Goal: Task Accomplishment & Management: Use online tool/utility

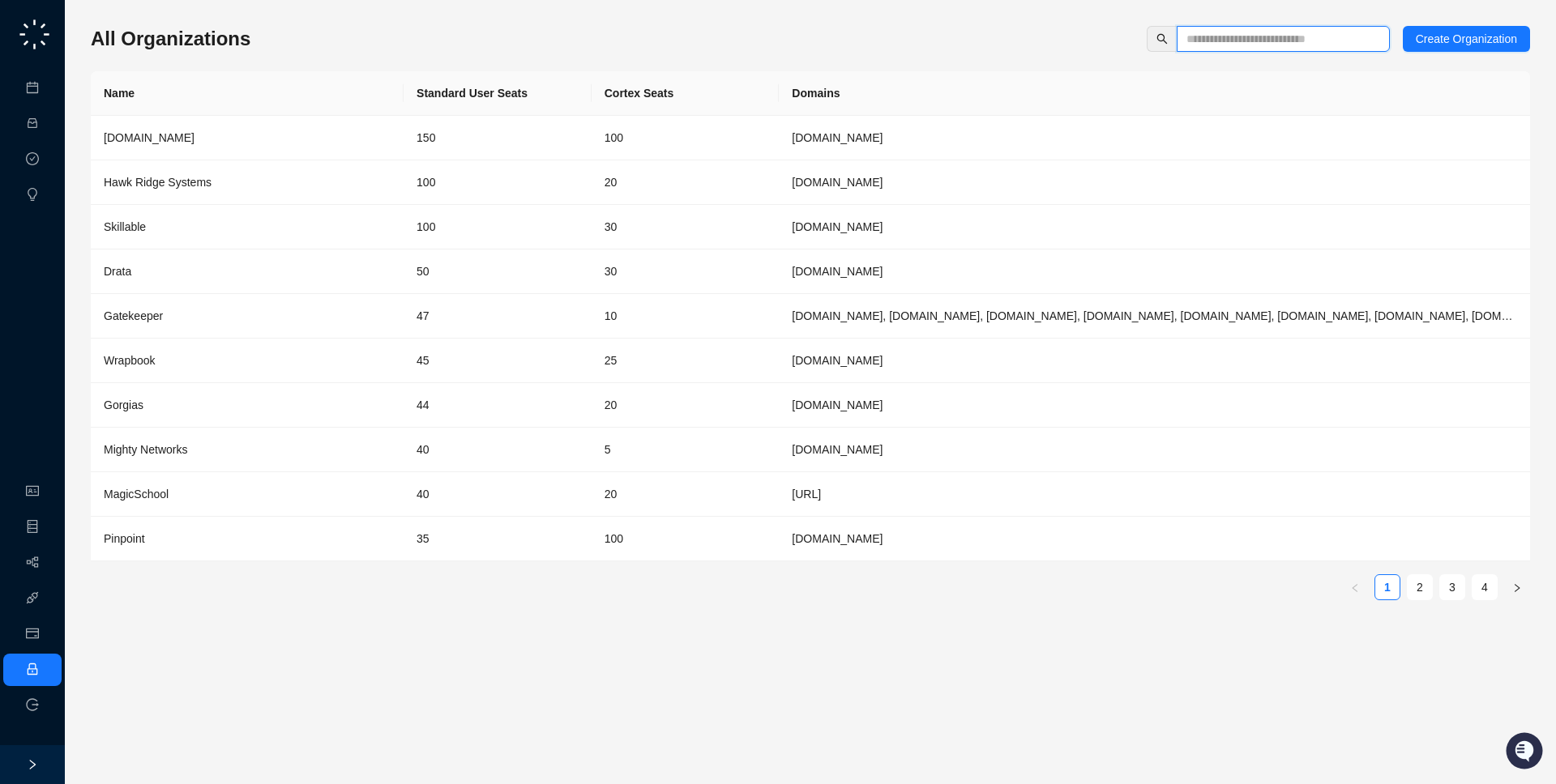
click at [1223, 36] on input "text" at bounding box center [1277, 39] width 181 height 18
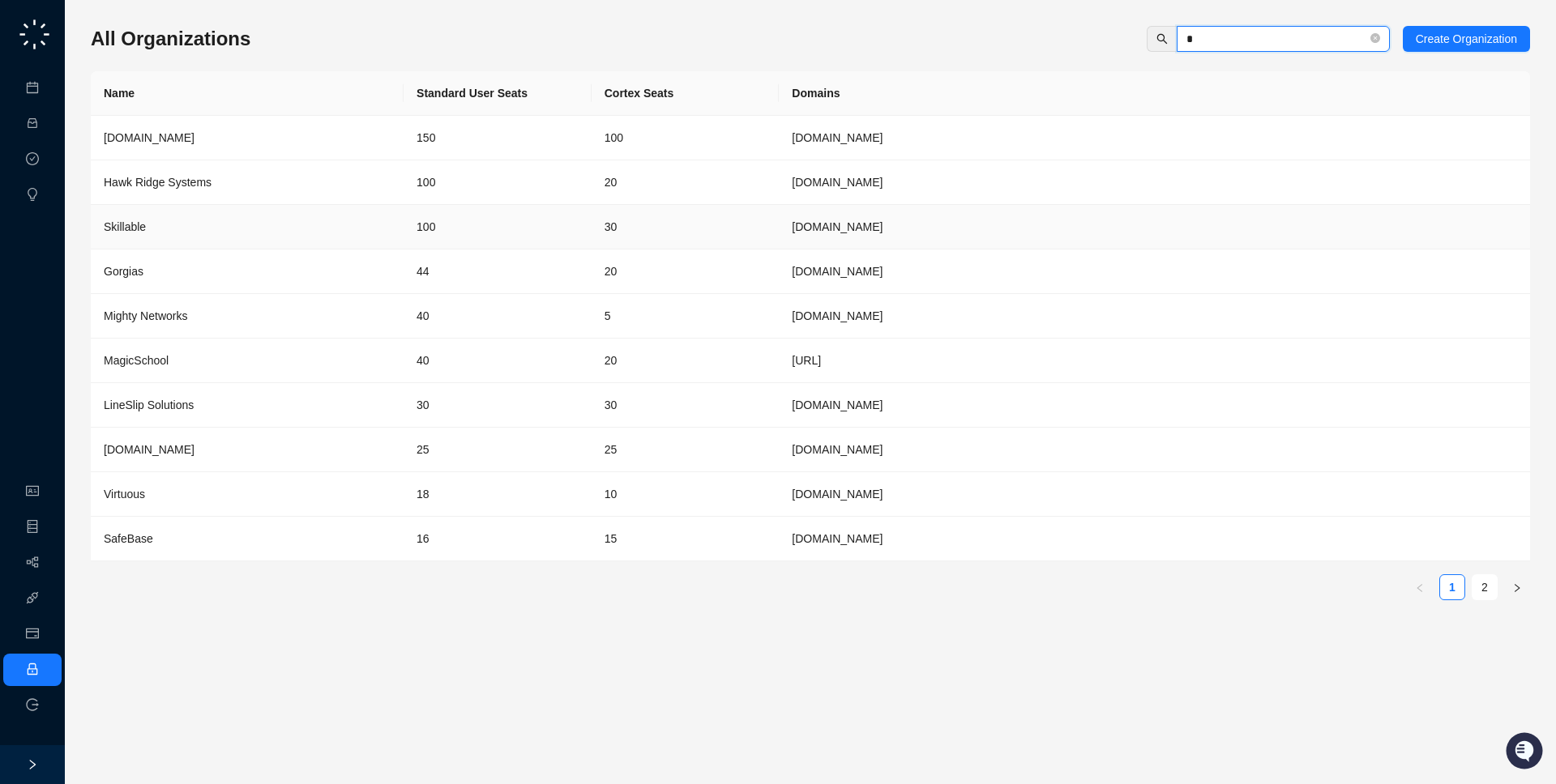
type input "*"
click at [572, 228] on td "100" at bounding box center [497, 227] width 188 height 45
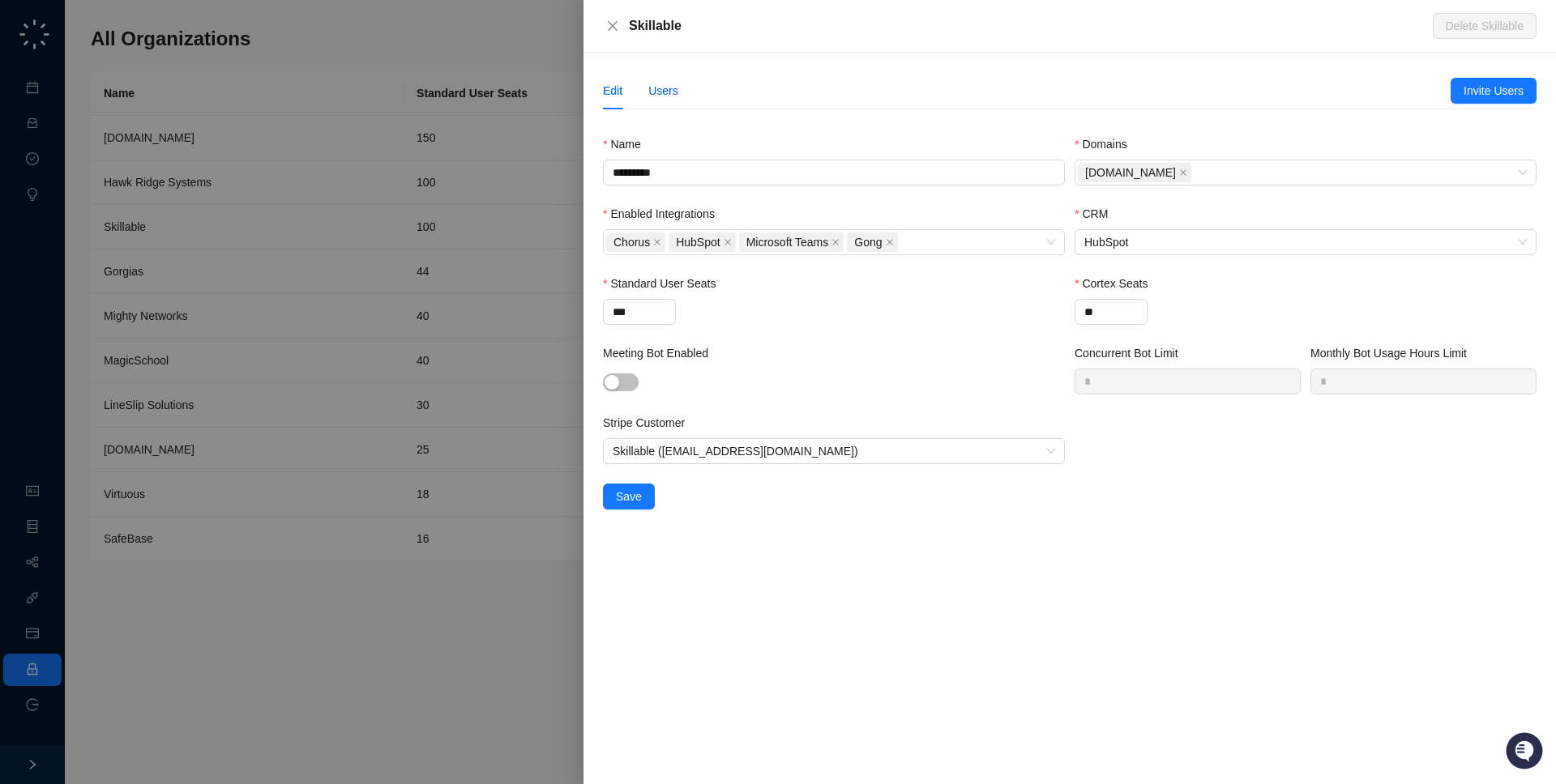
click at [673, 89] on div "Users" at bounding box center [664, 90] width 30 height 18
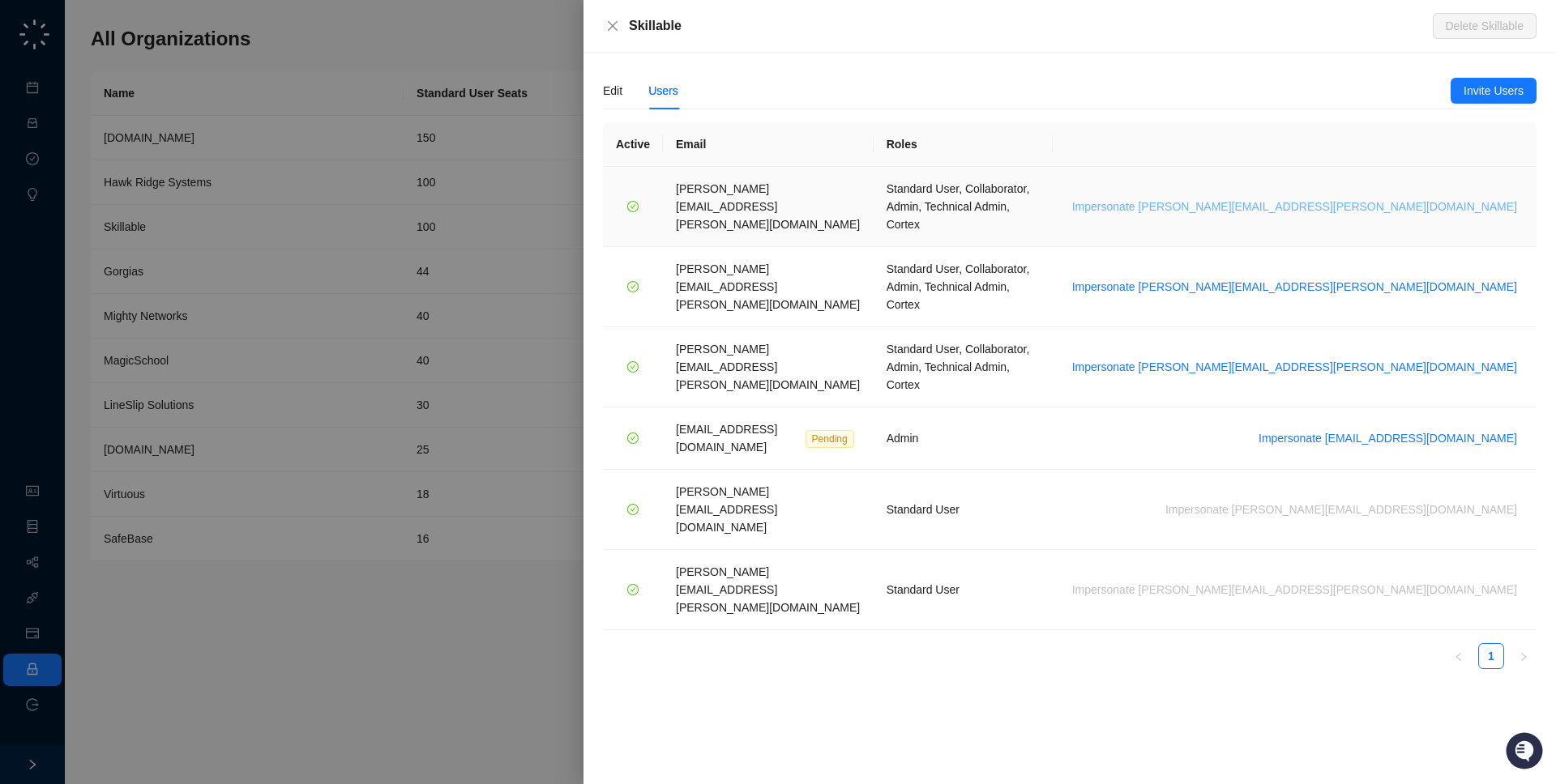
click at [1478, 197] on span "Impersonate brian.olsen@skillable.com" at bounding box center [1294, 206] width 445 height 18
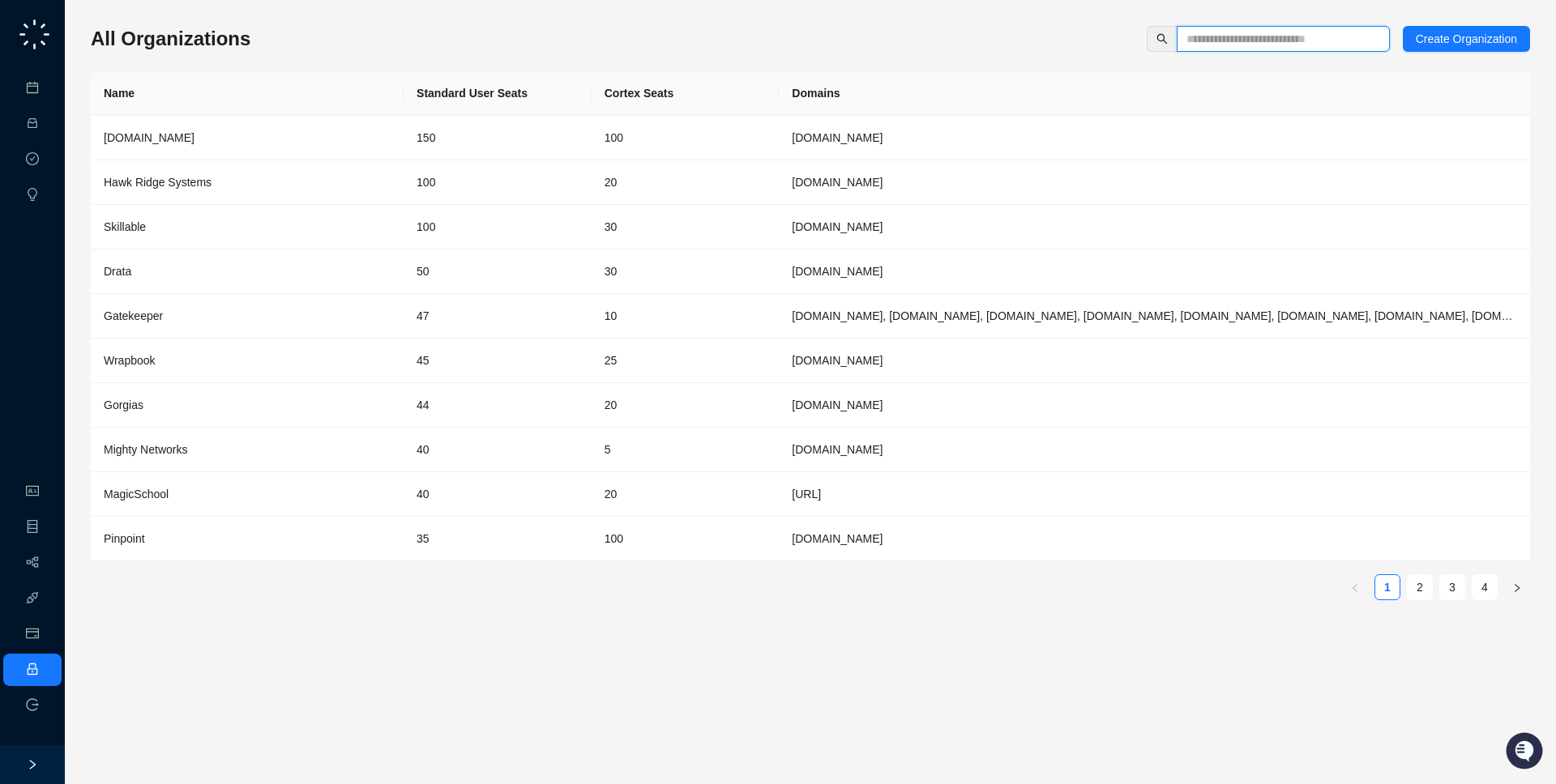
click at [1244, 42] on input "text" at bounding box center [1277, 39] width 181 height 18
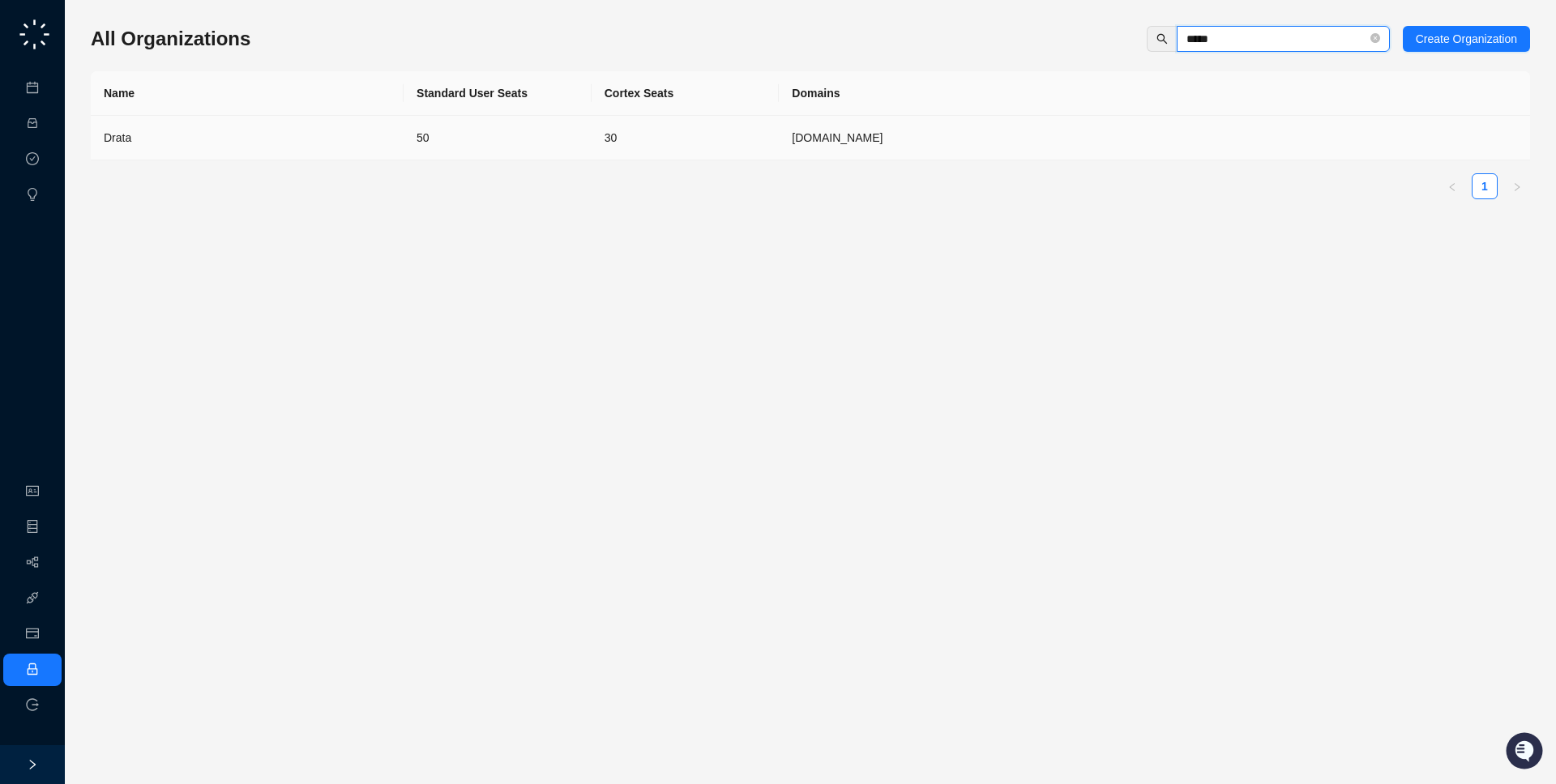
type input "*****"
click at [398, 143] on td "Drata" at bounding box center [247, 138] width 313 height 45
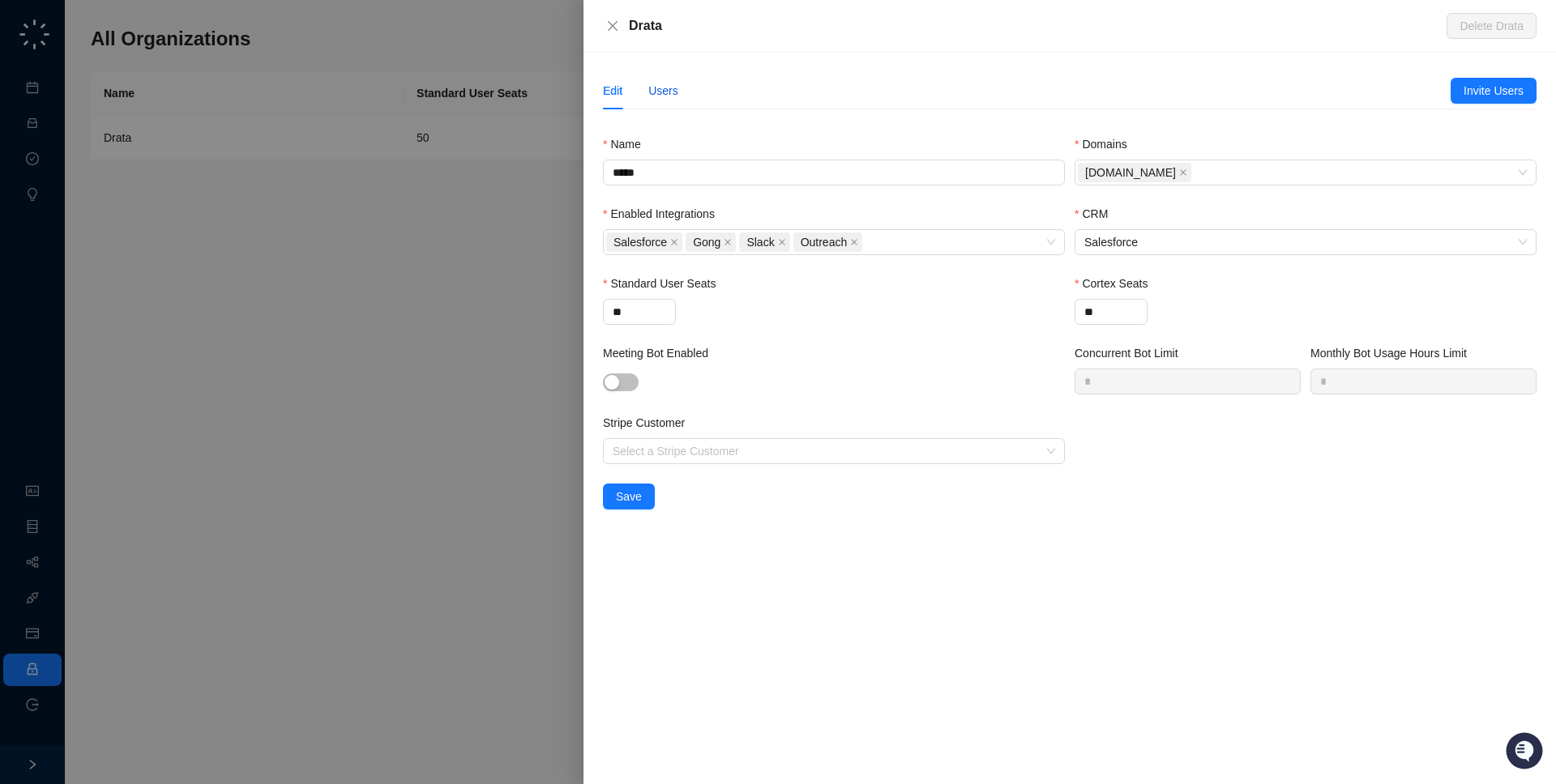
click at [652, 90] on div "Users" at bounding box center [664, 90] width 30 height 18
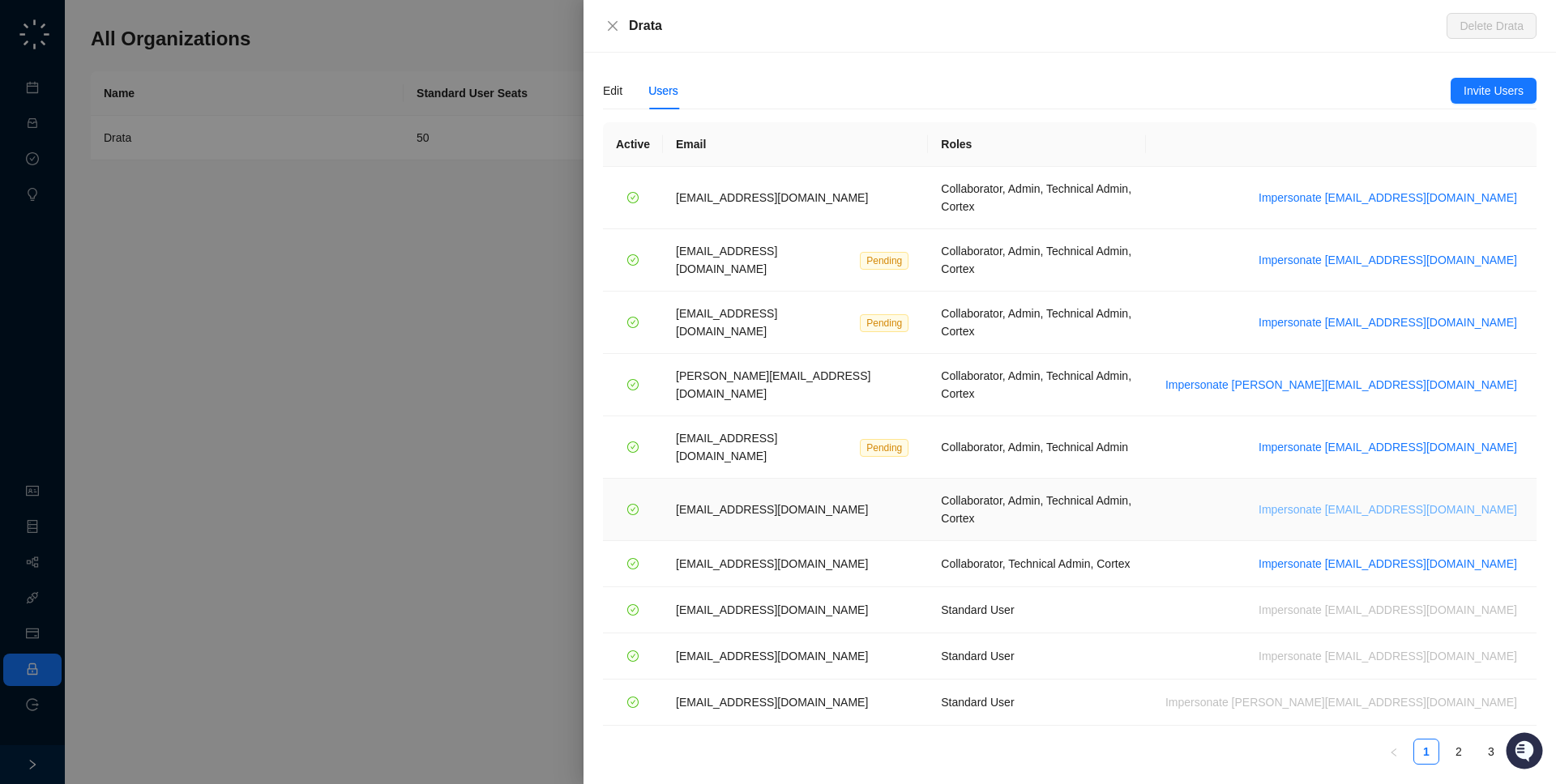
click at [1434, 500] on span "Impersonate [EMAIL_ADDRESS][DOMAIN_NAME]" at bounding box center [1388, 509] width 258 height 18
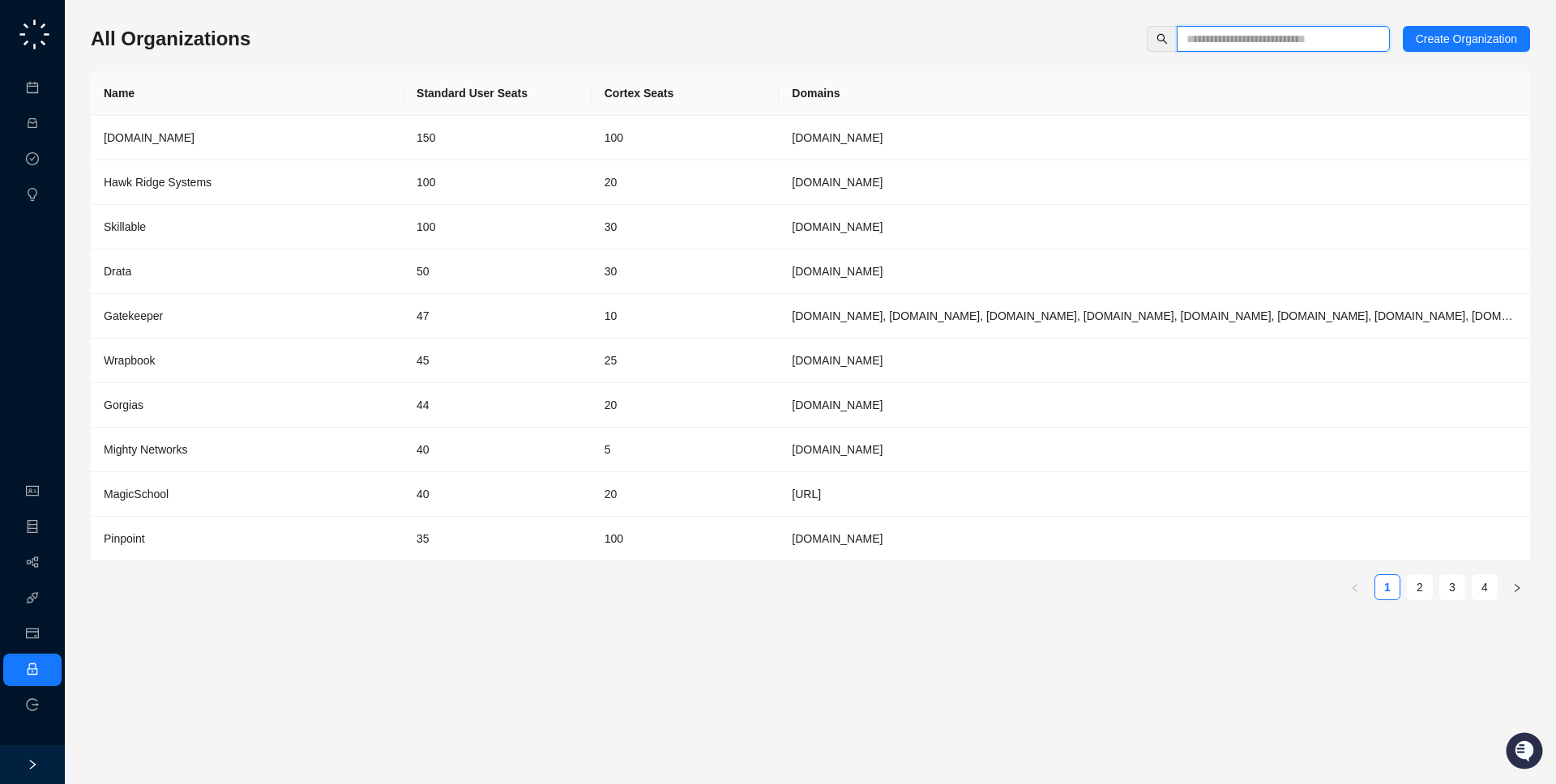
click at [1301, 39] on input "text" at bounding box center [1277, 39] width 181 height 18
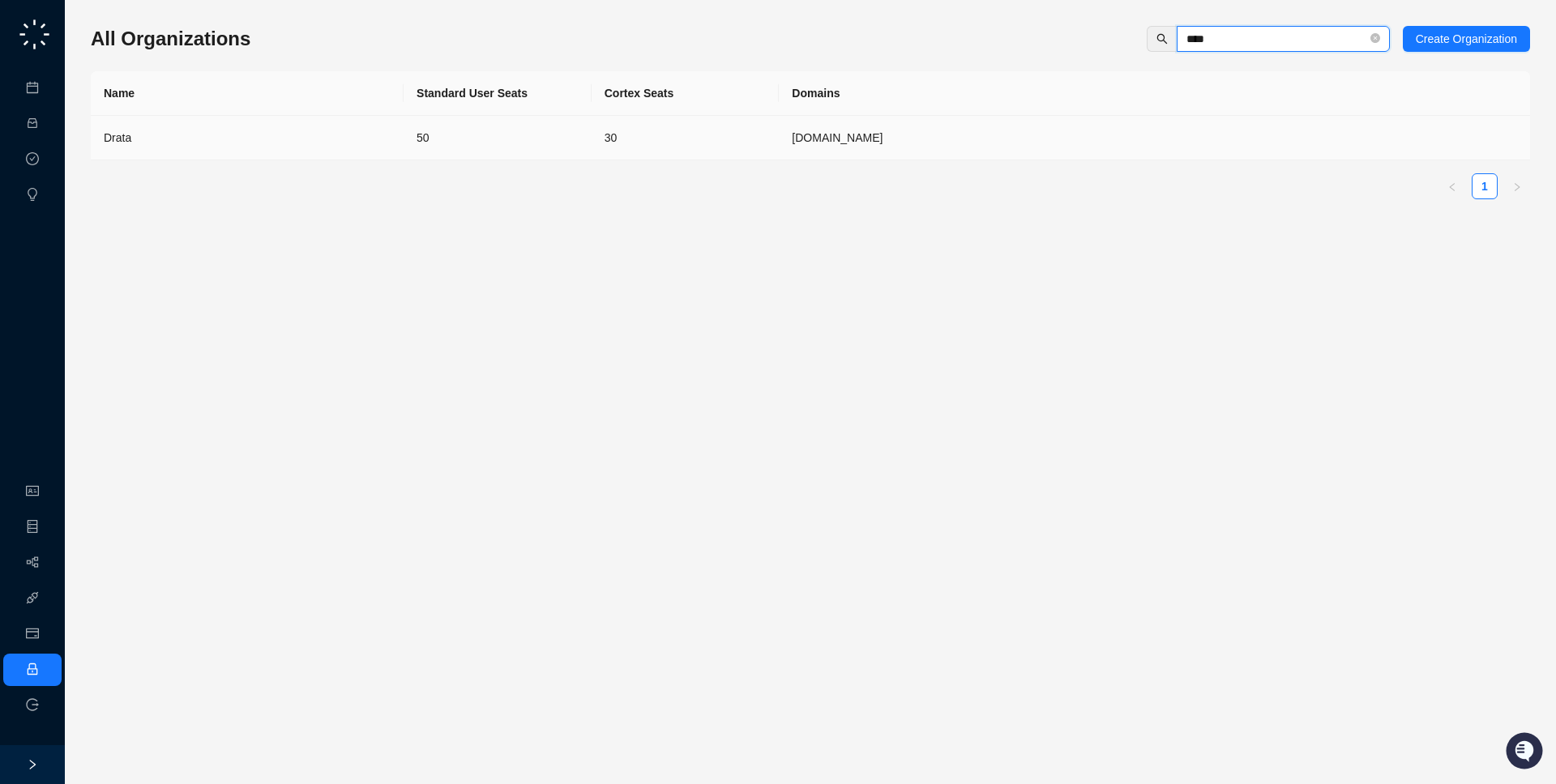
type input "****"
click at [778, 134] on td "[DOMAIN_NAME]" at bounding box center [1154, 138] width 751 height 45
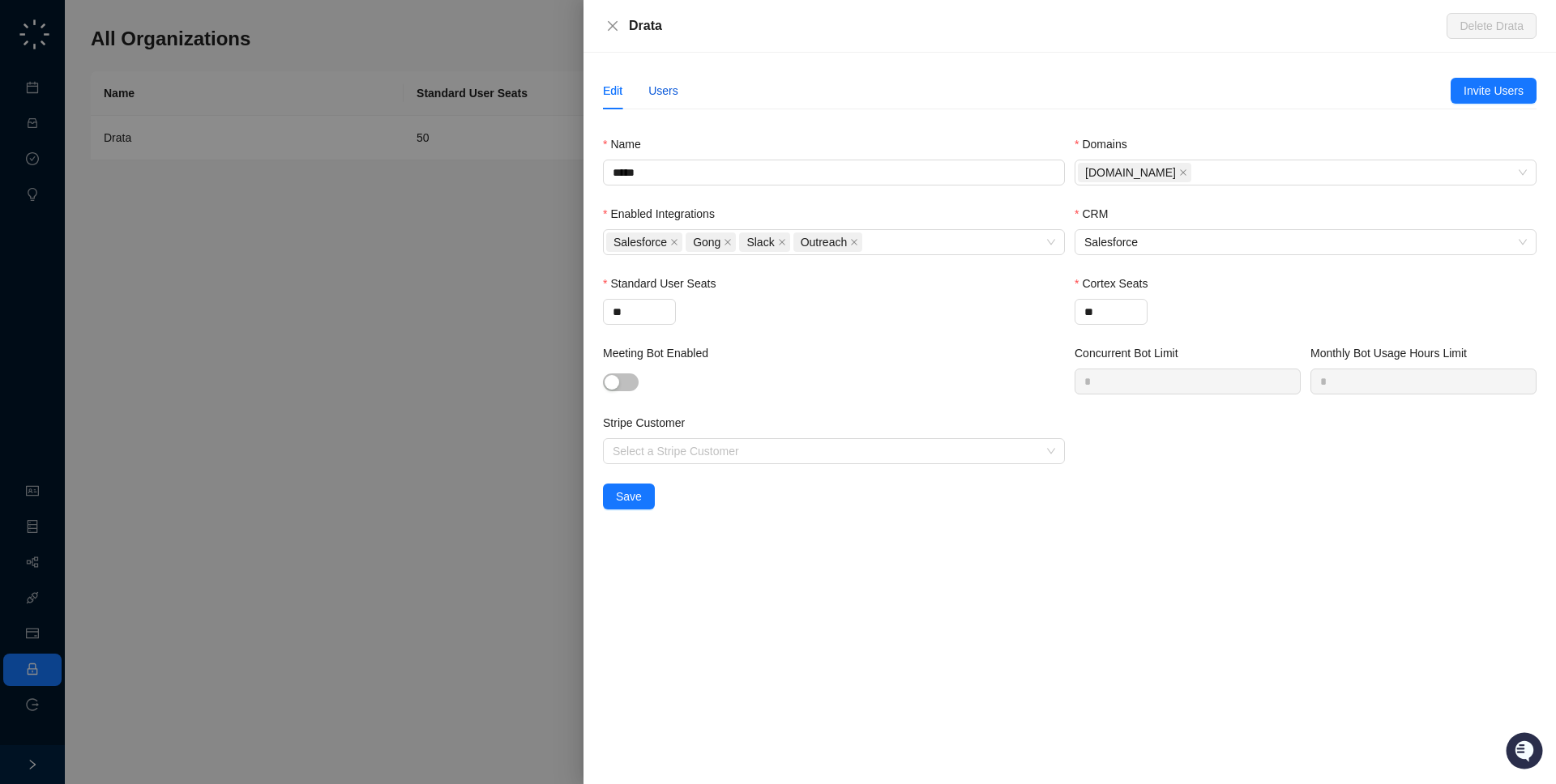
click at [677, 95] on div "Users" at bounding box center [664, 90] width 30 height 18
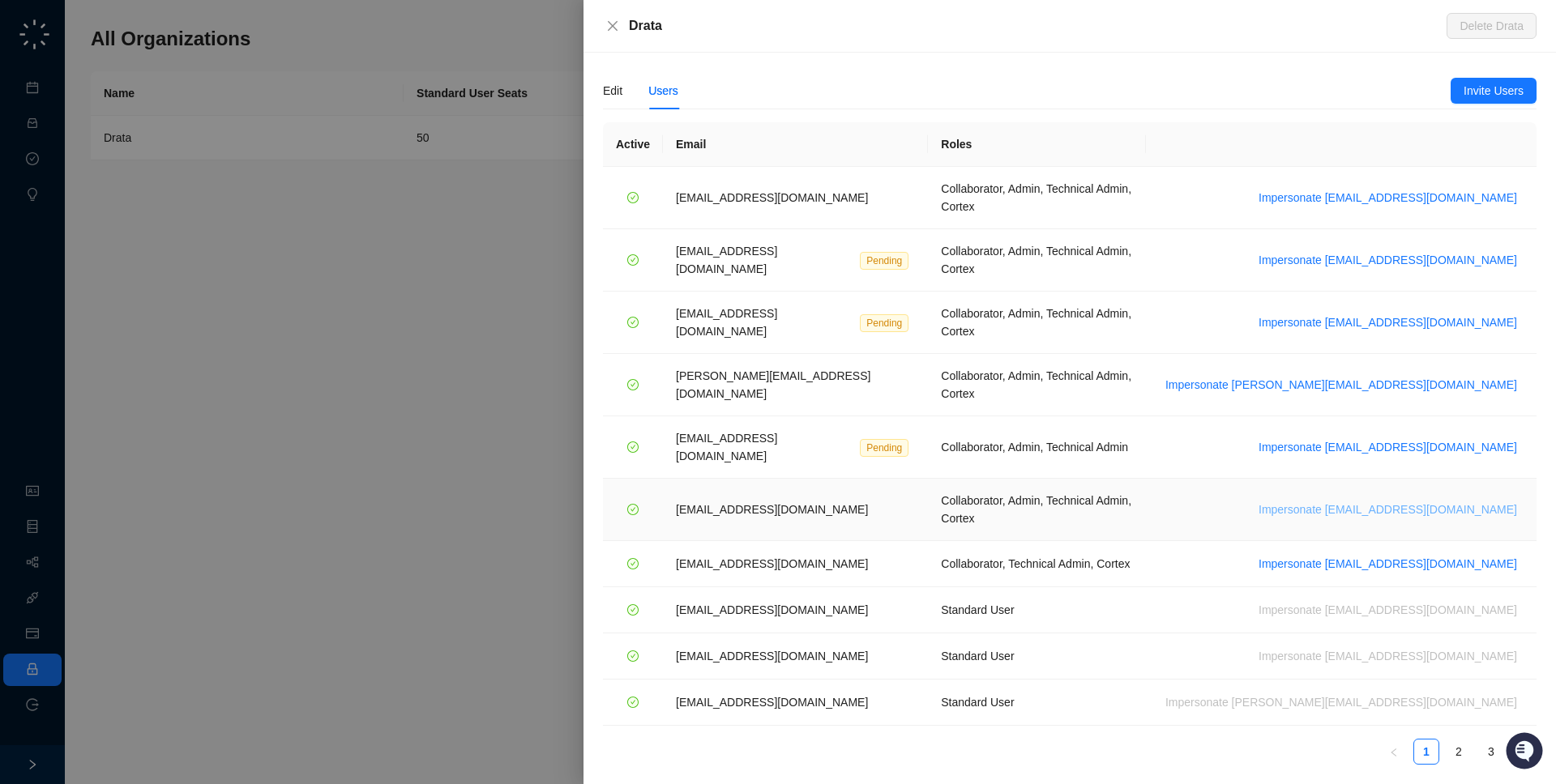
click at [1428, 500] on span "Impersonate [EMAIL_ADDRESS][DOMAIN_NAME]" at bounding box center [1388, 509] width 258 height 18
